Goal: Information Seeking & Learning: Learn about a topic

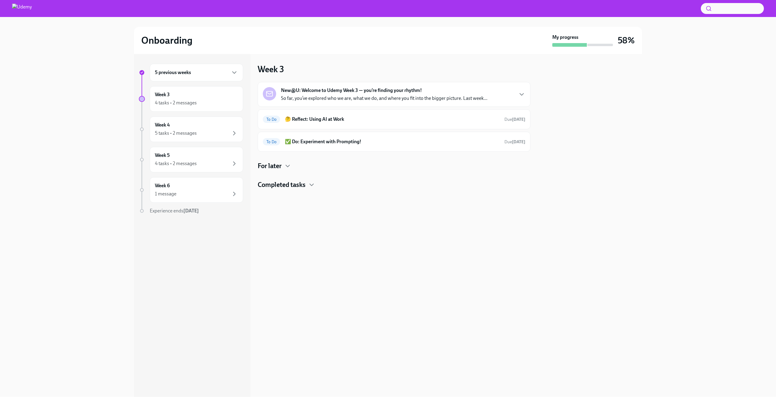
click at [377, 95] on p "So far, you’ve explored who we are, what we do, and where you fit into the bigg…" at bounding box center [384, 98] width 206 height 7
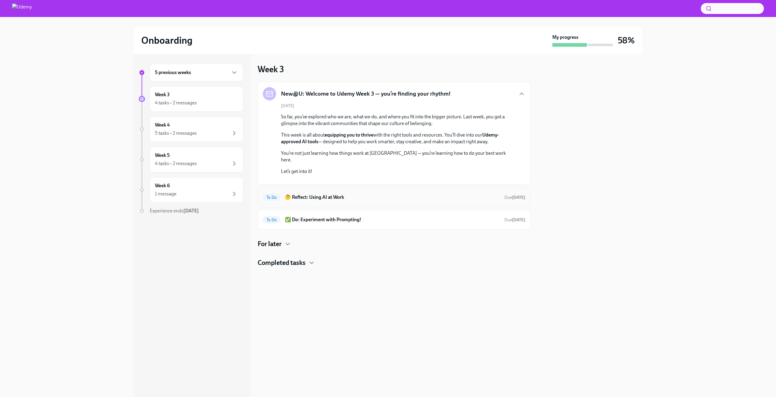
click at [432, 200] on h6 "🤔 Reflect: Using AI at Work" at bounding box center [392, 197] width 215 height 7
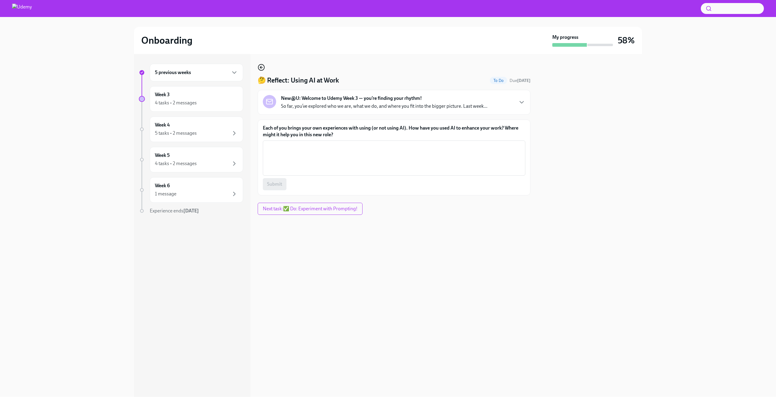
click at [263, 70] on icon "button" at bounding box center [261, 67] width 7 height 7
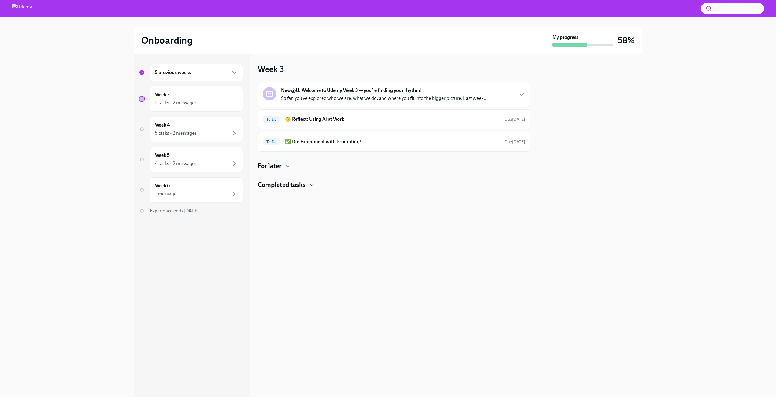
click at [312, 185] on icon "button" at bounding box center [312, 185] width 4 height 2
click at [328, 207] on div "Done 💡Learn: AI at [GEOGRAPHIC_DATA] Completed a day ago" at bounding box center [394, 204] width 263 height 10
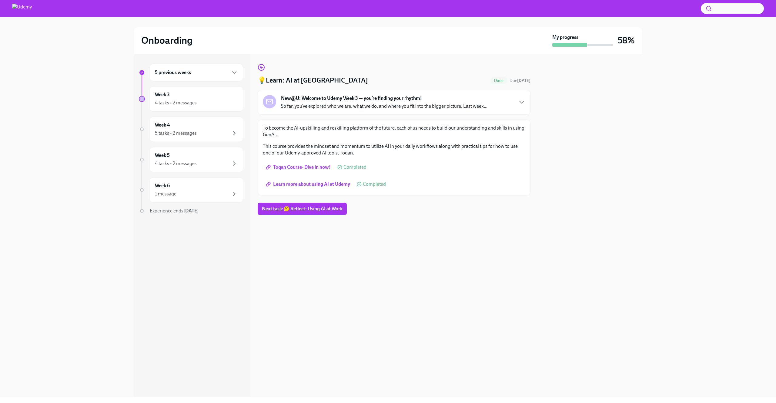
click at [299, 167] on span "Toqan Course- Dive in now!" at bounding box center [299, 167] width 64 height 6
click at [298, 186] on span "Learn more about using AI at Udemy" at bounding box center [308, 184] width 83 height 6
